Goal: Information Seeking & Learning: Find specific fact

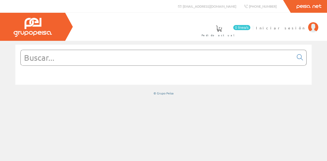
click at [53, 57] on input "text" at bounding box center [157, 57] width 273 height 15
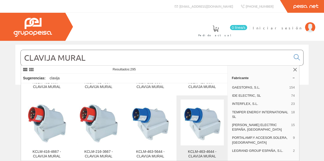
scroll to position [43, 0]
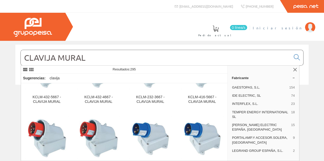
type input "CLAVIJA MURAL"
click at [289, 28] on span "Iniciar sesión" at bounding box center [277, 27] width 50 height 5
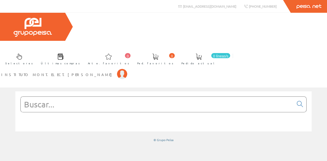
click at [57, 97] on input "text" at bounding box center [157, 104] width 273 height 15
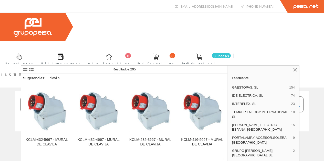
type input "CLAVIJA MURAL"
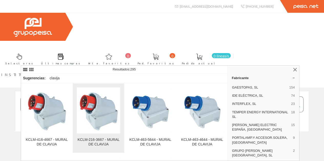
scroll to position [68, 0]
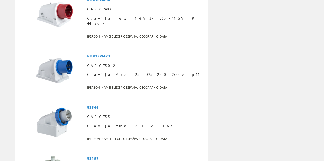
scroll to position [1330, 0]
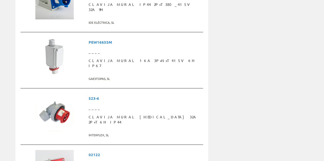
scroll to position [1313, 0]
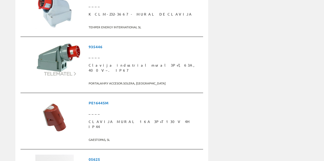
scroll to position [1322, 0]
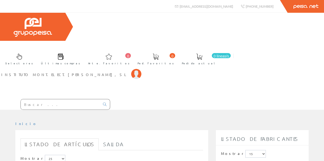
click at [37, 99] on input "text" at bounding box center [60, 104] width 79 height 10
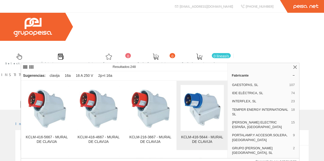
type input "CLAVIJA MURAL 16A"
click at [204, 110] on img at bounding box center [201, 107] width 43 height 43
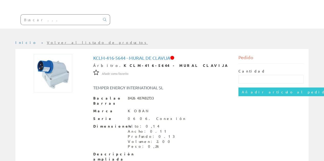
scroll to position [71, 0]
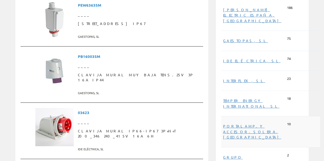
scroll to position [171, 0]
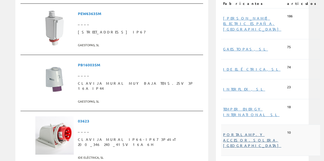
click at [239, 132] on font "PORTALAMP.Y ACCESOR.SOLERA, [GEOGRAPHIC_DATA]" at bounding box center [252, 140] width 58 height 16
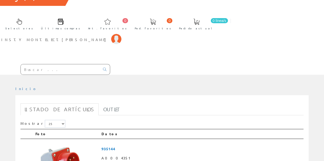
scroll to position [26, 0]
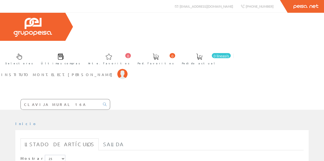
drag, startPoint x: 63, startPoint y: 57, endPoint x: 74, endPoint y: 58, distance: 11.3
click at [68, 99] on input "CLAVIJA MURAL 16A" at bounding box center [60, 104] width 79 height 10
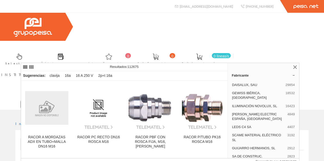
type input "CLAVIJA MURAL 16A GEWISS"
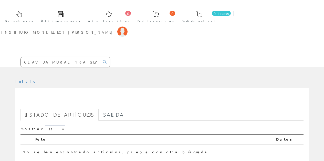
scroll to position [43, 0]
drag, startPoint x: 75, startPoint y: 15, endPoint x: 0, endPoint y: 15, distance: 75.5
click at [0, 57] on form "CLAVIJA MURAL 16A GEWISS" at bounding box center [55, 62] width 110 height 11
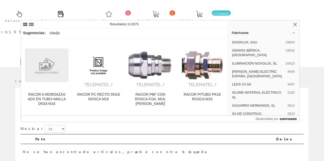
type input "GEWISS CLAVIJA MURAL 16A"
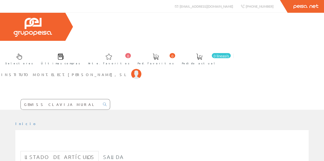
click at [77, 99] on input "GEWISS CLAVIJA MURAL 16A" at bounding box center [60, 104] width 79 height 10
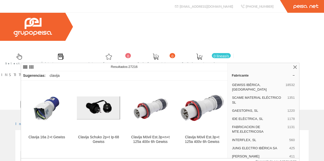
type input "GEWISS CLAVIJA MURAL"
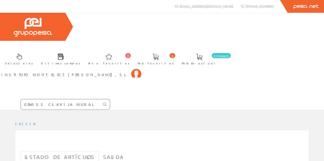
click at [69, 99] on input "GEWISS CLAVIJA MURAL" at bounding box center [60, 104] width 79 height 10
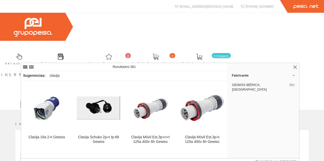
type input "GEWISS CLAVIJA"
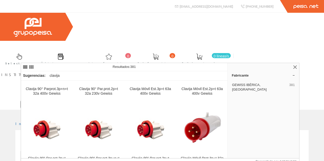
scroll to position [213, 0]
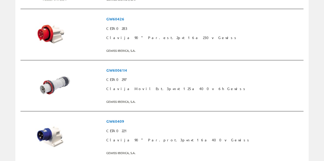
scroll to position [1304, 0]
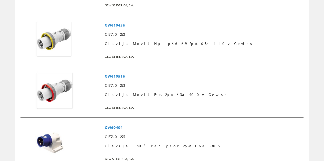
scroll to position [1083, 0]
click at [151, 132] on span "CETA0275" at bounding box center [203, 136] width 196 height 9
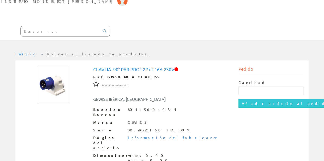
scroll to position [70, 0]
